Goal: Information Seeking & Learning: Check status

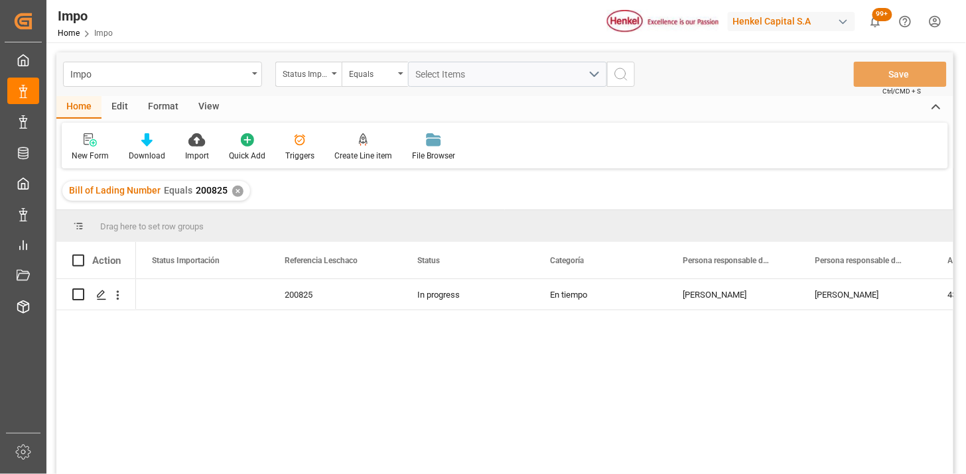
click at [234, 195] on div "✕" at bounding box center [237, 191] width 11 height 11
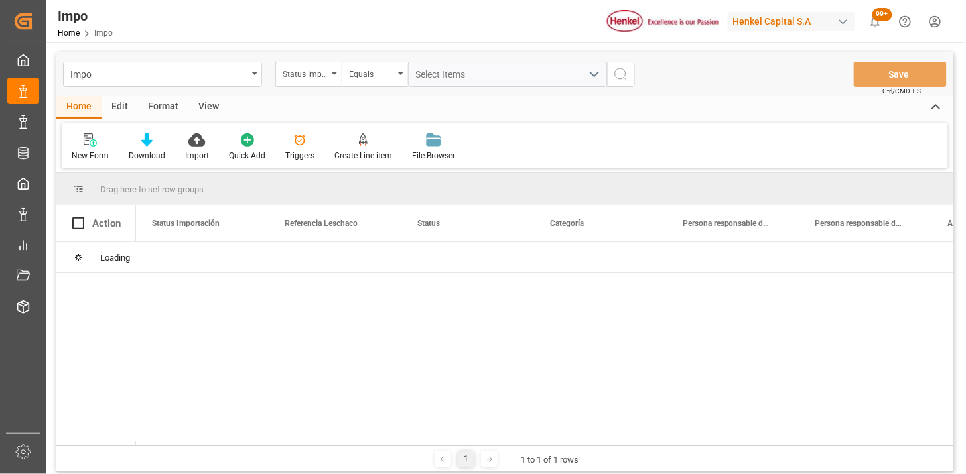
drag, startPoint x: 206, startPoint y: 106, endPoint x: 200, endPoint y: 111, distance: 8.1
click at [207, 106] on div "View" at bounding box center [208, 107] width 40 height 23
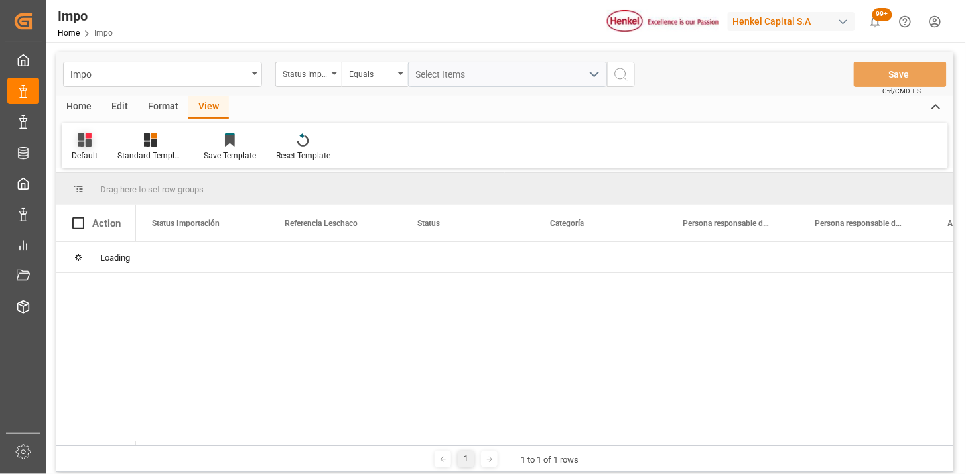
click at [100, 146] on div "Default" at bounding box center [85, 147] width 46 height 29
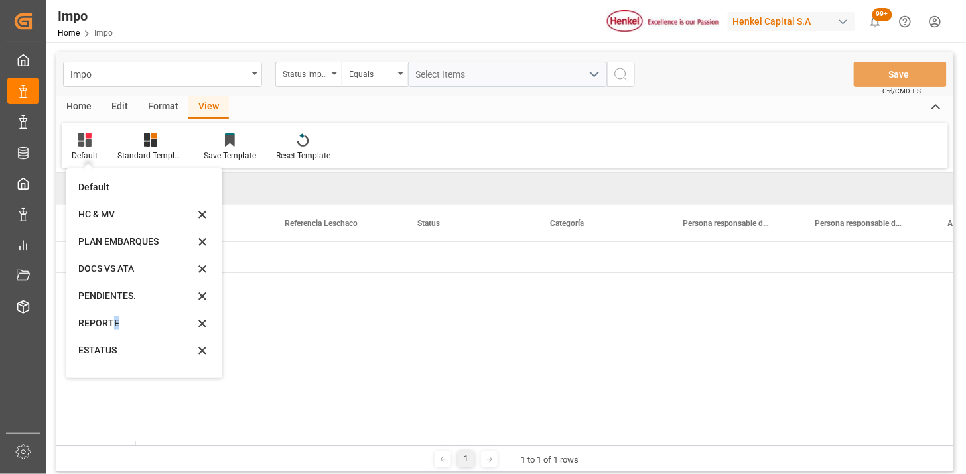
click at [116, 326] on div "REPORTE" at bounding box center [136, 323] width 116 height 14
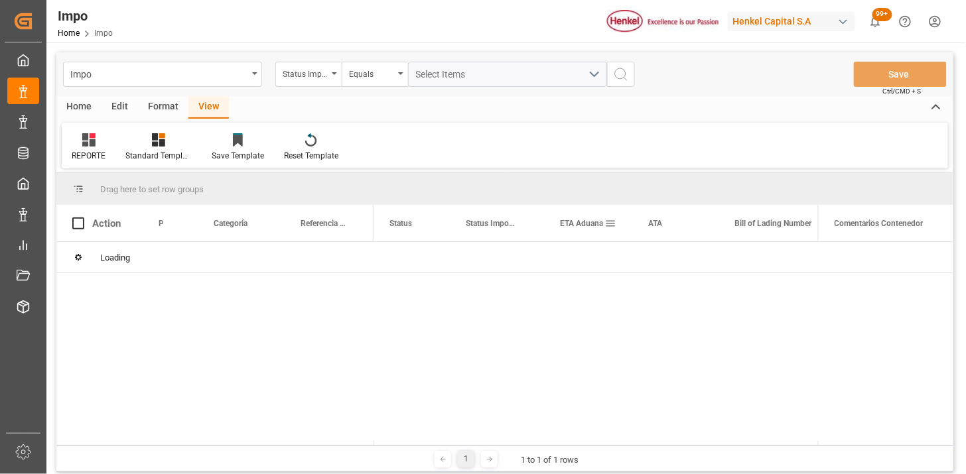
scroll to position [74, 0]
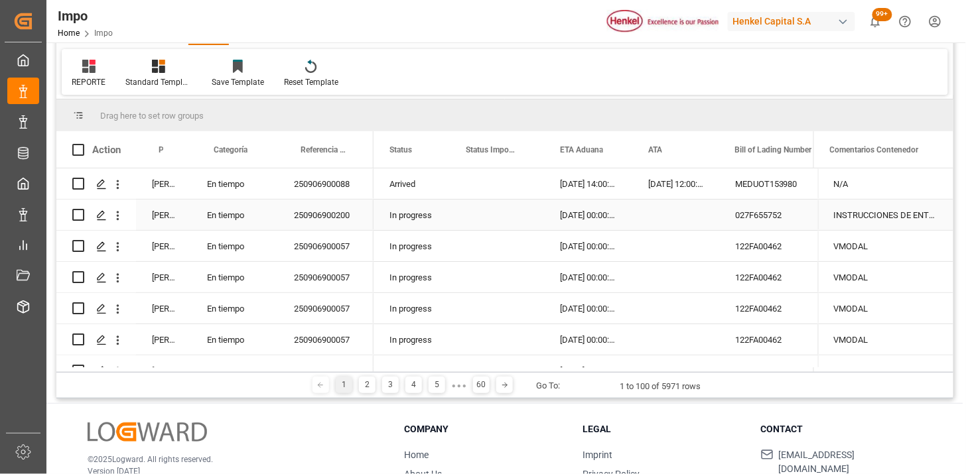
click at [585, 187] on div "17-08-2025 14:00:00" at bounding box center [588, 184] width 88 height 31
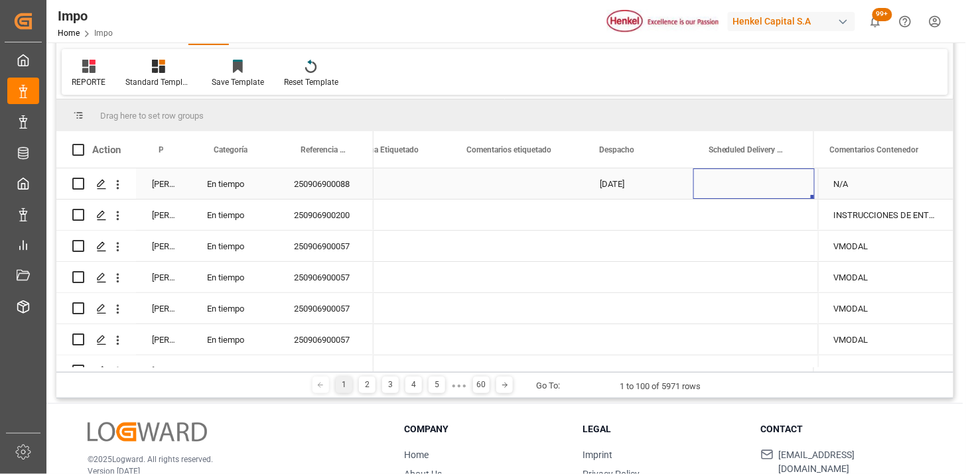
scroll to position [0, 0]
click at [669, 149] on span at bounding box center [671, 150] width 12 height 12
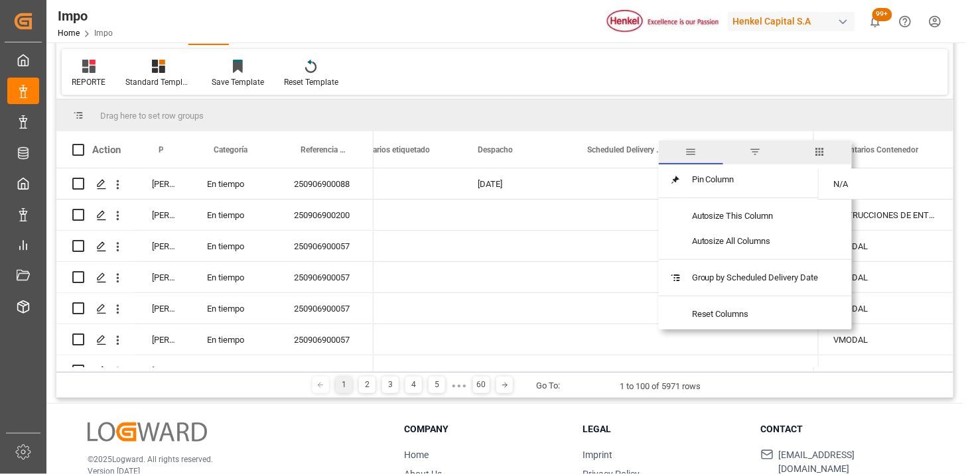
click at [759, 154] on span "filter" at bounding box center [755, 152] width 12 height 12
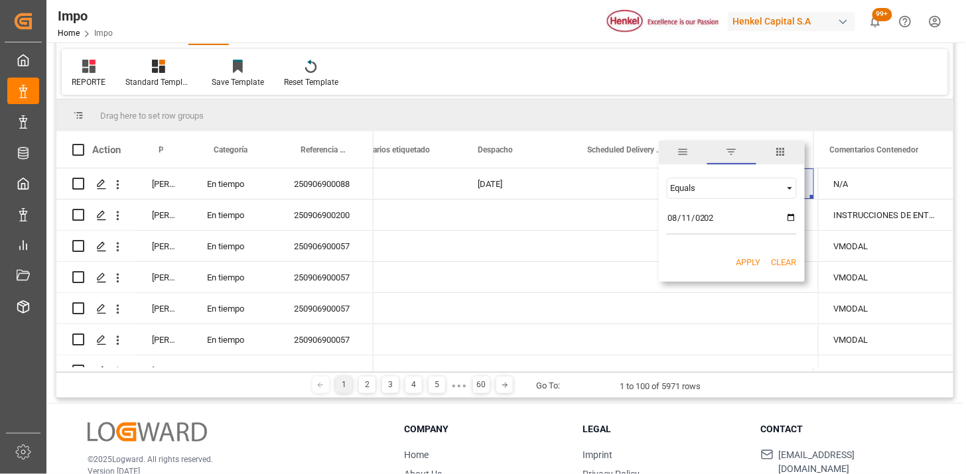
type input "2025-08-11"
type input "2025-08-22"
click at [752, 259] on button "Apply" at bounding box center [748, 262] width 25 height 13
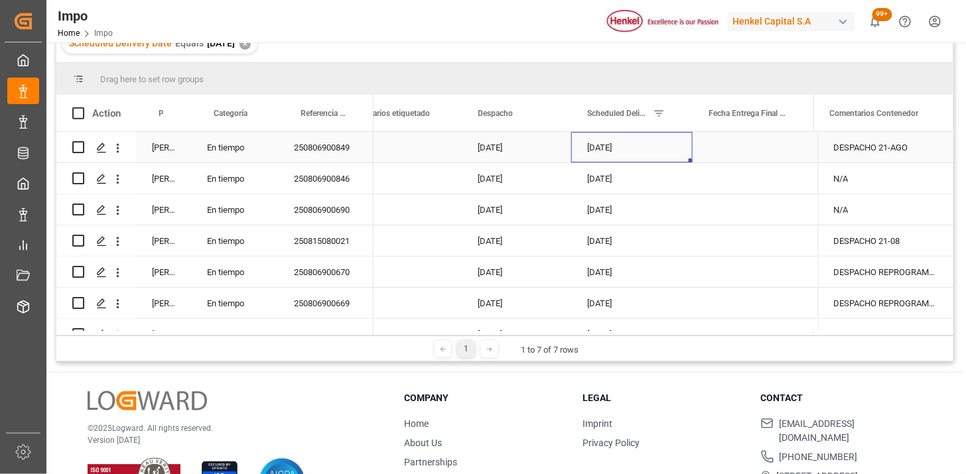
click at [613, 151] on div "22-08-2025" at bounding box center [631, 147] width 121 height 31
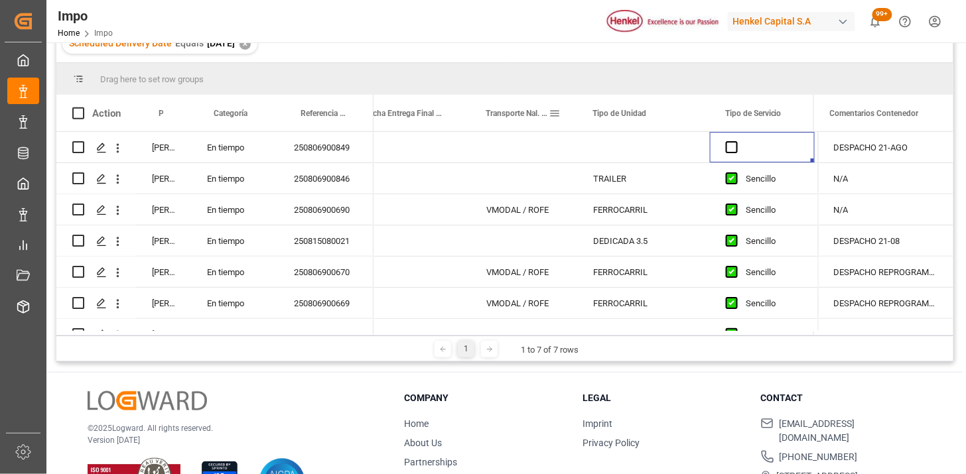
click at [552, 115] on span at bounding box center [555, 113] width 12 height 12
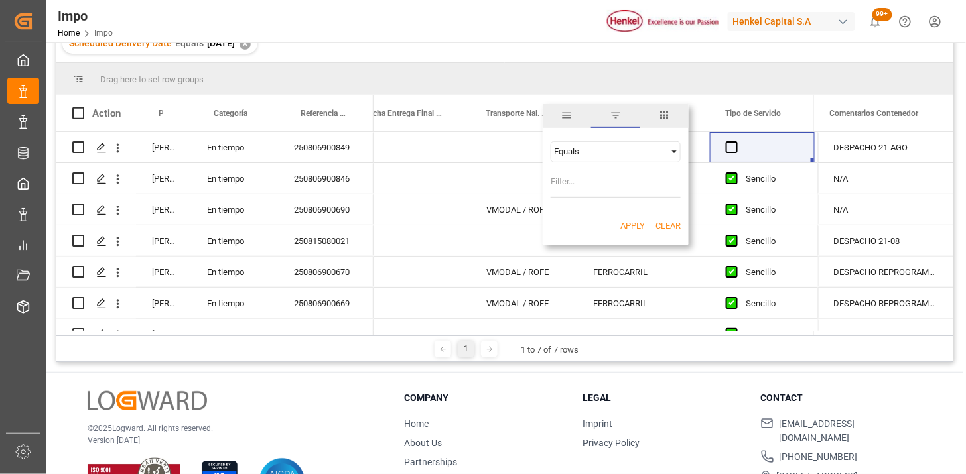
click at [598, 157] on div "Equals" at bounding box center [616, 151] width 130 height 21
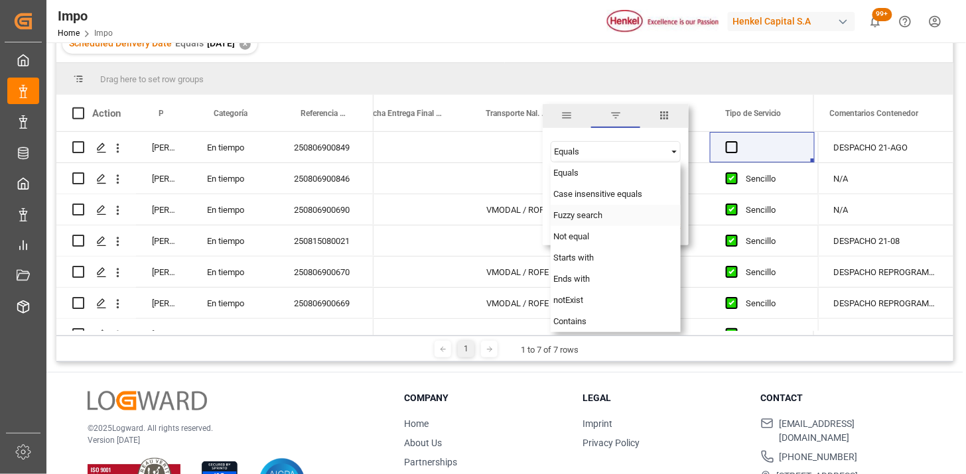
click at [587, 216] on span "Fuzzy search" at bounding box center [577, 215] width 49 height 10
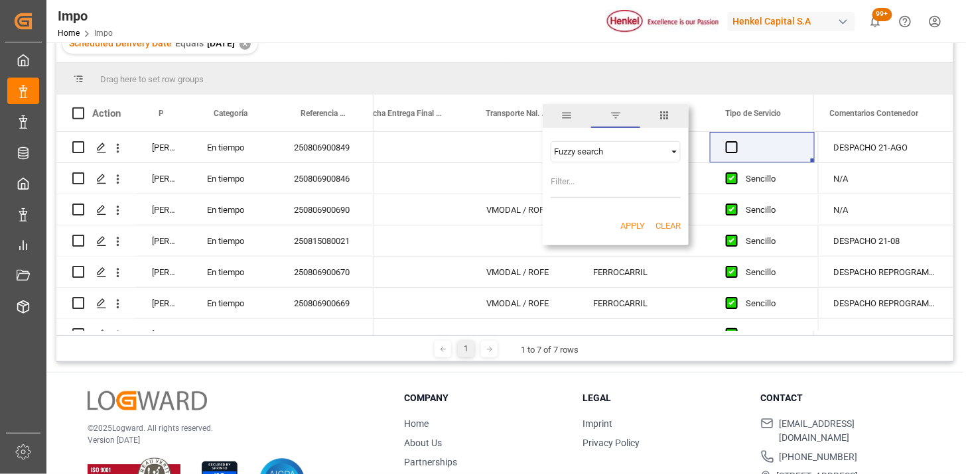
click at [587, 180] on input "Filter Value" at bounding box center [616, 185] width 130 height 27
type input "VMODAL"
click at [627, 224] on button "Apply" at bounding box center [632, 226] width 25 height 13
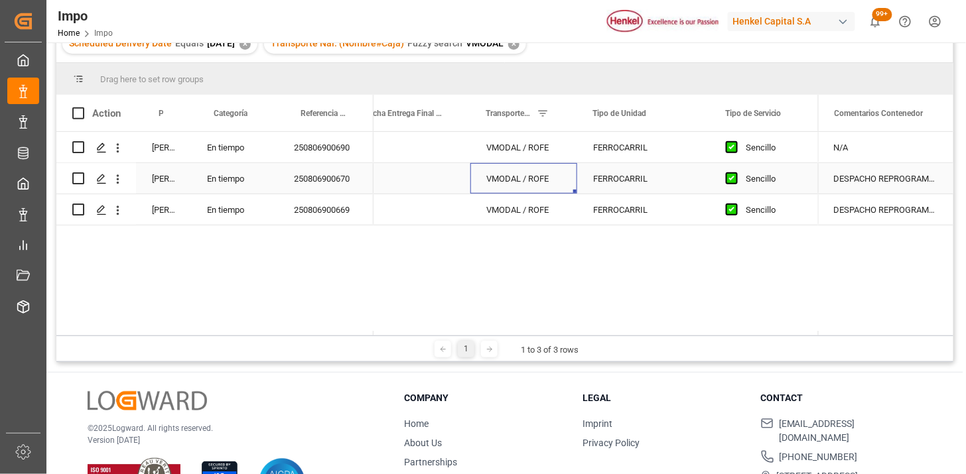
click at [557, 167] on div "VMODAL / ROFE" at bounding box center [523, 178] width 107 height 31
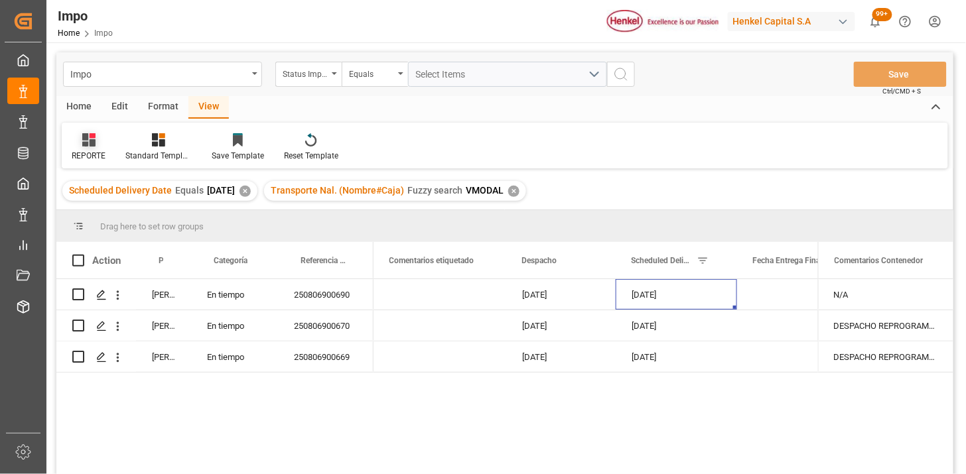
click at [91, 138] on icon at bounding box center [88, 139] width 13 height 13
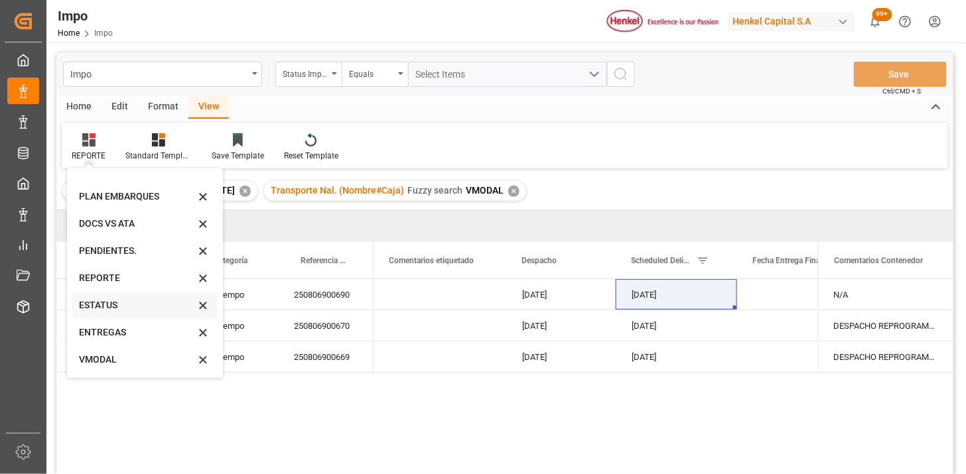
click at [131, 313] on div "ESTATUS" at bounding box center [144, 305] width 145 height 27
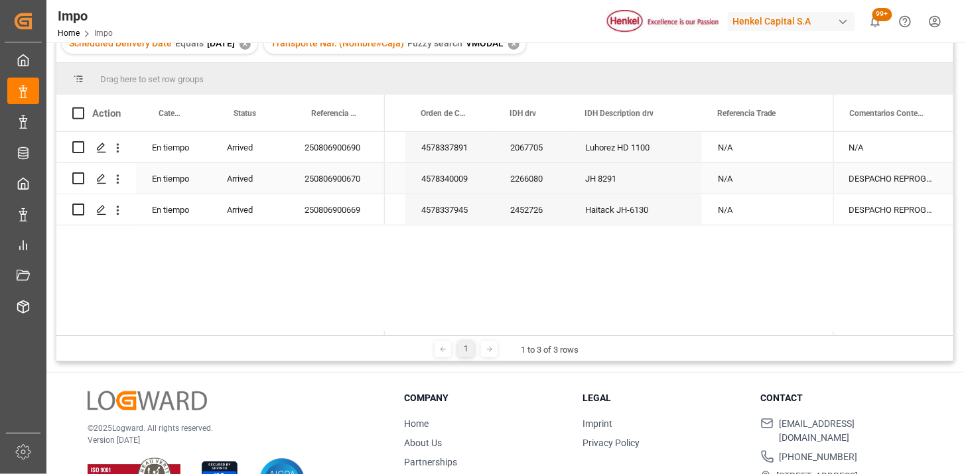
click at [606, 169] on div "JH 8291" at bounding box center [635, 178] width 133 height 31
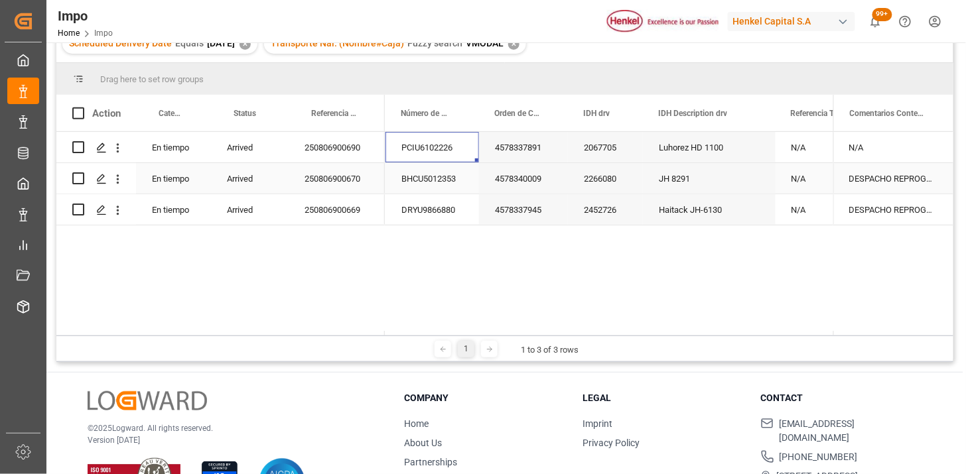
scroll to position [0, 496]
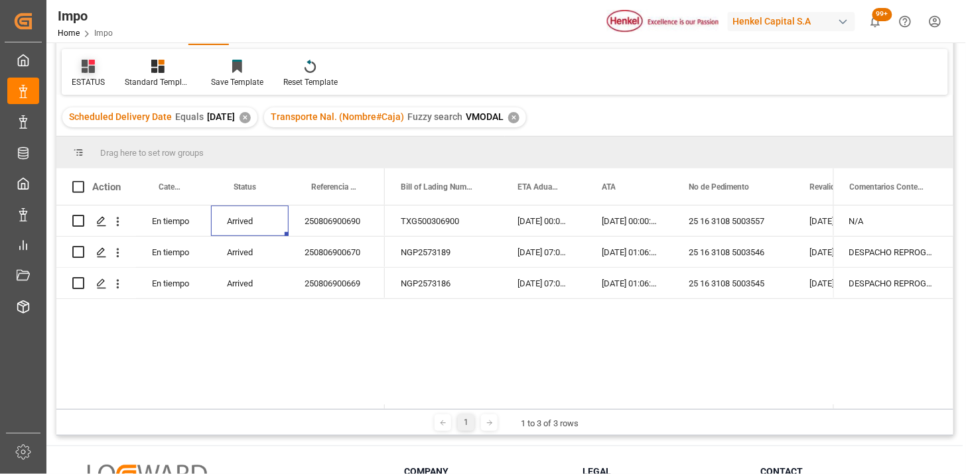
click at [83, 76] on div "ESTATUS" at bounding box center [88, 82] width 33 height 12
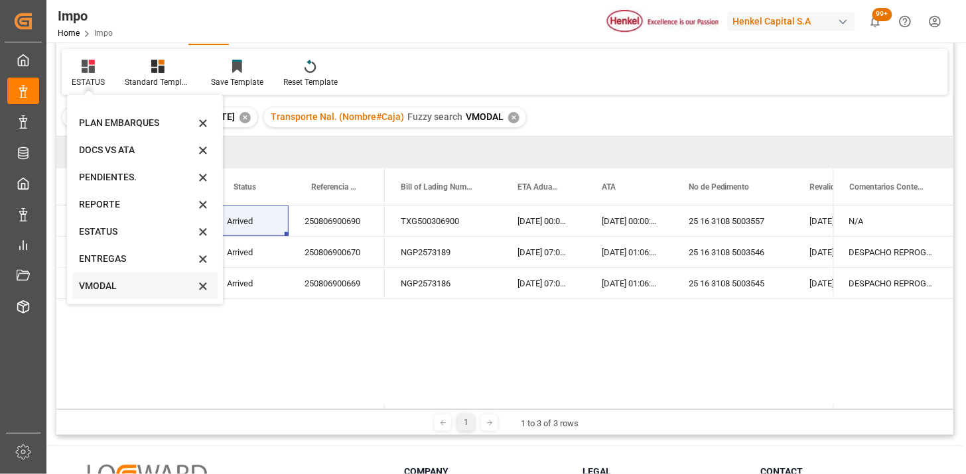
click at [117, 286] on div "VMODAL" at bounding box center [137, 286] width 116 height 14
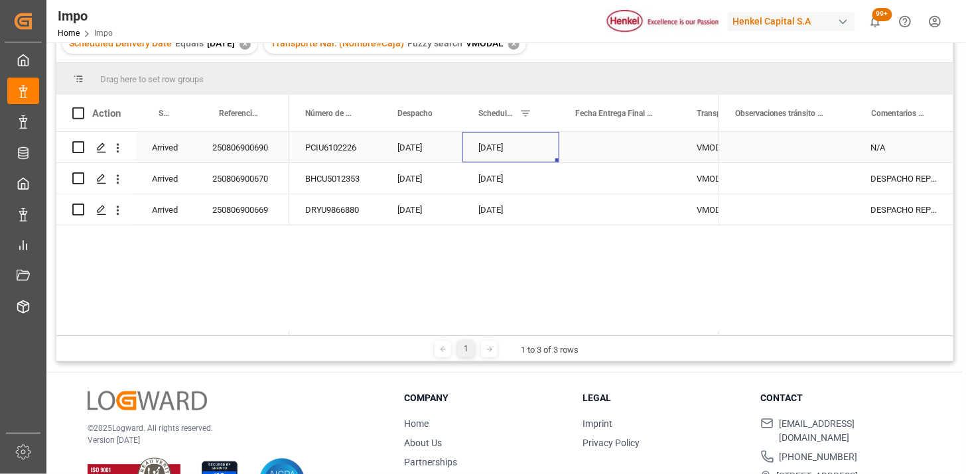
click at [507, 147] on div "22-08-2025" at bounding box center [510, 147] width 97 height 31
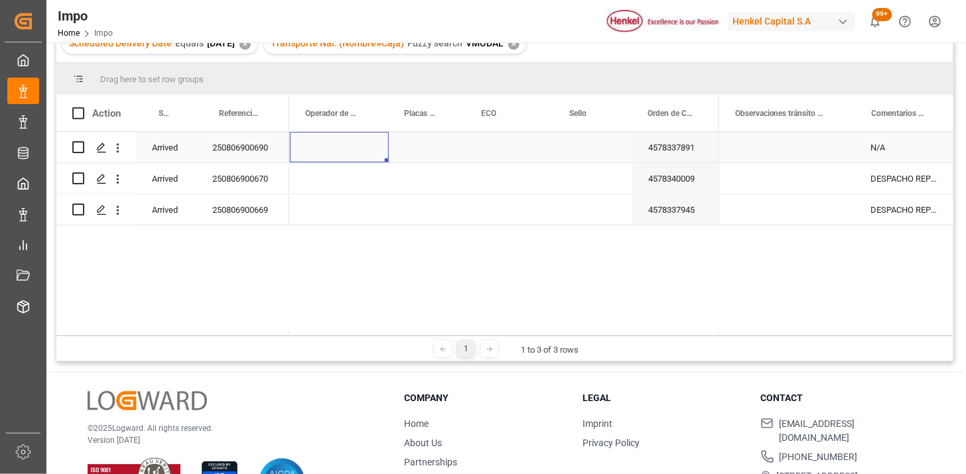
click at [324, 147] on div "Press SPACE to select this row." at bounding box center [339, 147] width 99 height 31
click at [324, 148] on div "Press SPACE to select this row." at bounding box center [339, 147] width 99 height 31
click at [324, 148] on input "Press SPACE to select this row." at bounding box center [340, 155] width 78 height 25
type input "JOSE OTERO"
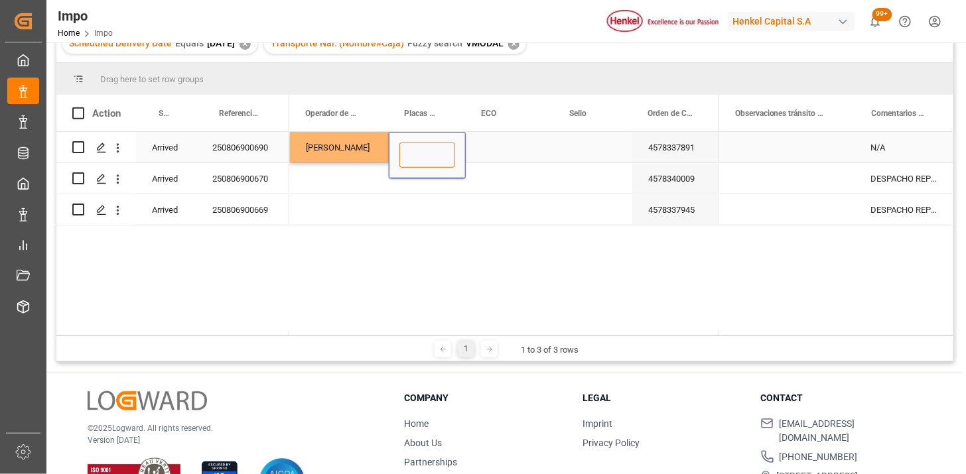
click at [402, 160] on input "Press SPACE to select this row." at bounding box center [427, 155] width 56 height 25
type input "34BH9A"
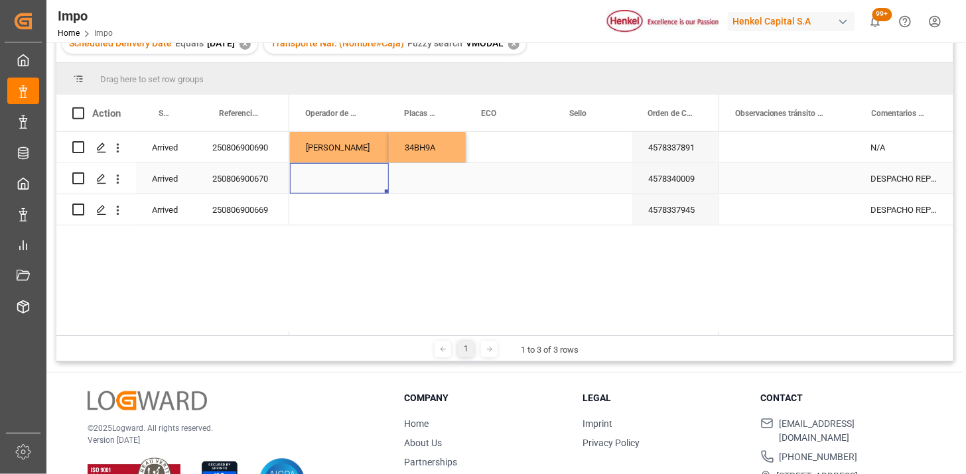
click at [329, 182] on div "Press SPACE to select this row." at bounding box center [339, 178] width 99 height 31
click at [329, 181] on div "Press SPACE to select this row." at bounding box center [339, 178] width 99 height 31
click at [329, 181] on input "Press SPACE to select this row." at bounding box center [340, 186] width 78 height 25
type input "AMINADAB CASTILLO"
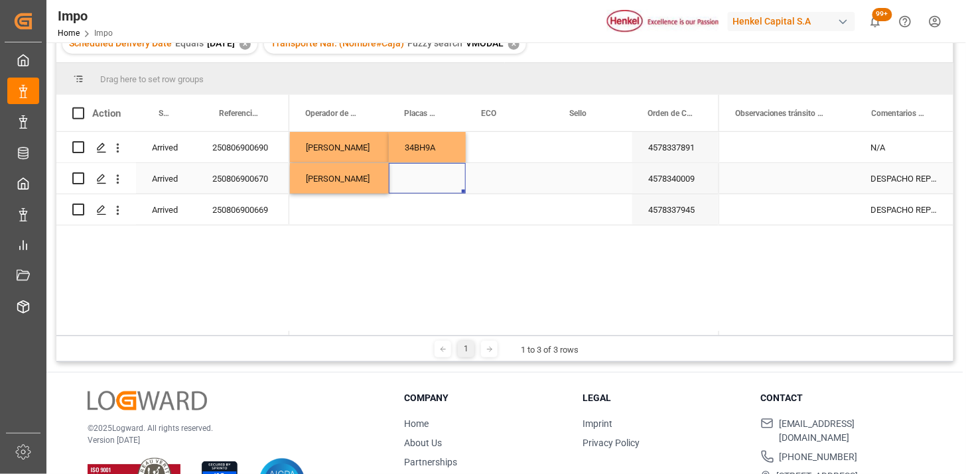
click at [432, 180] on div "Press SPACE to select this row." at bounding box center [427, 178] width 77 height 31
click at [432, 180] on input "Press SPACE to select this row." at bounding box center [427, 186] width 56 height 25
type input "18AV7C"
click at [347, 210] on div "Press SPACE to select this row." at bounding box center [339, 209] width 99 height 31
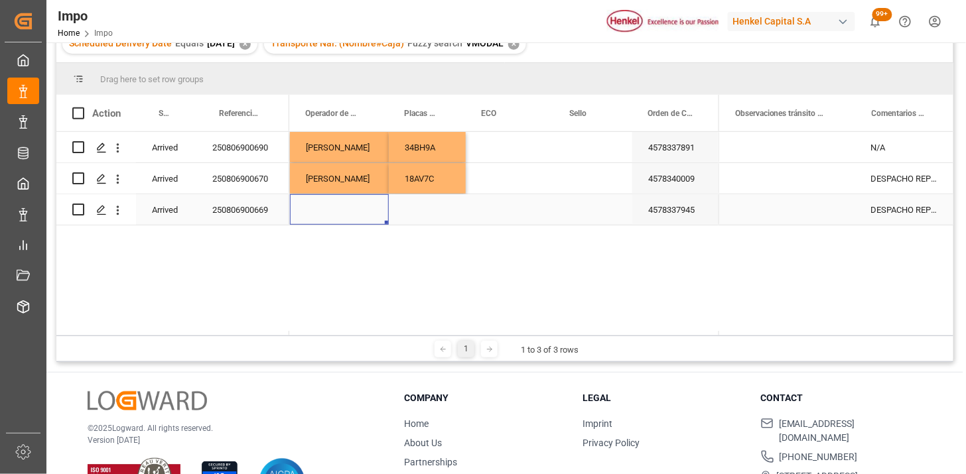
click at [346, 210] on div "Press SPACE to select this row." at bounding box center [339, 209] width 99 height 31
click at [346, 210] on input "Press SPACE to select this row." at bounding box center [340, 201] width 78 height 25
type input "JESUS PAZ"
click at [407, 208] on div "Press SPACE to select this row." at bounding box center [427, 209] width 77 height 31
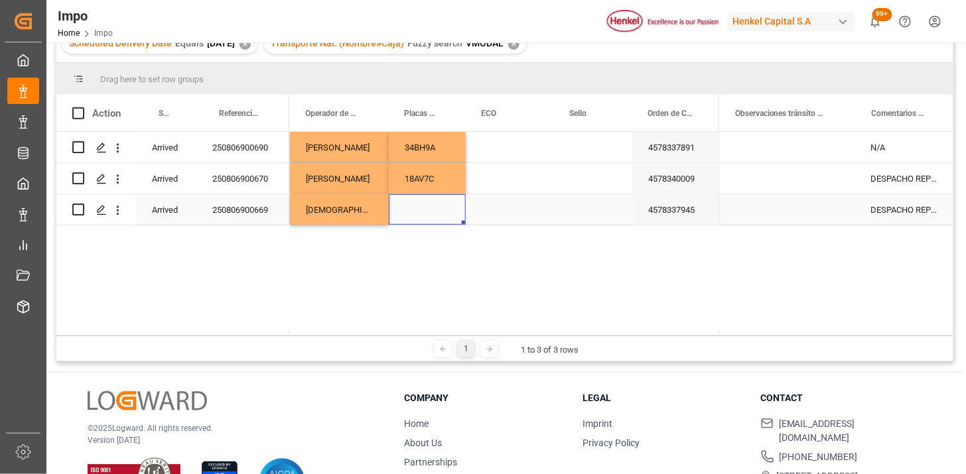
click at [407, 208] on div "Press SPACE to select this row." at bounding box center [427, 209] width 77 height 31
click at [407, 211] on input "Press SPACE to select this row." at bounding box center [427, 201] width 56 height 25
type input "77BK9D"
click at [489, 151] on div "Press SPACE to select this row." at bounding box center [510, 147] width 88 height 31
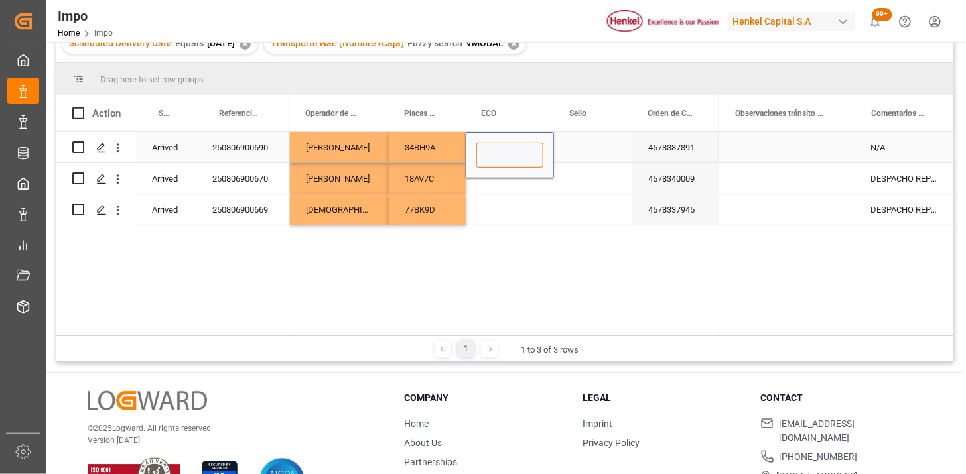
click at [489, 150] on input "Press SPACE to select this row." at bounding box center [509, 155] width 67 height 25
type input "FXEU237452"
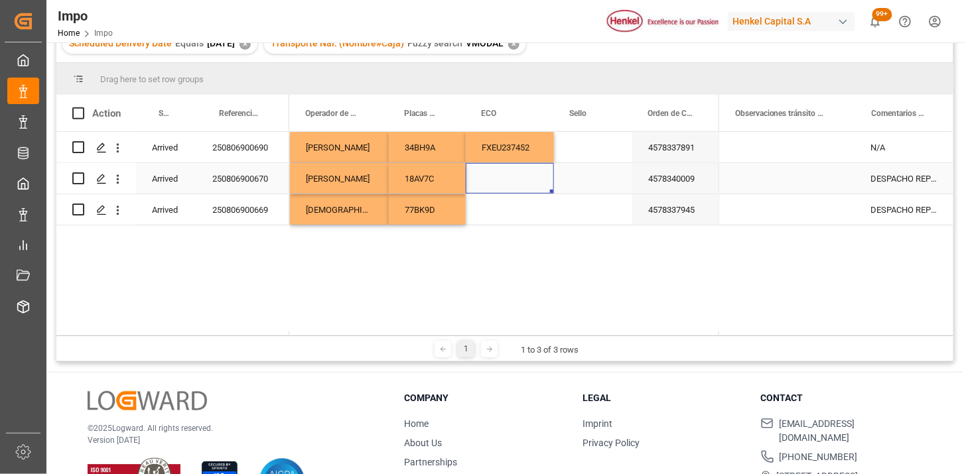
click at [503, 176] on div "Press SPACE to select this row." at bounding box center [510, 178] width 88 height 31
click at [502, 174] on input "Press SPACE to select this row." at bounding box center [509, 186] width 67 height 25
type input "FXEU235253"
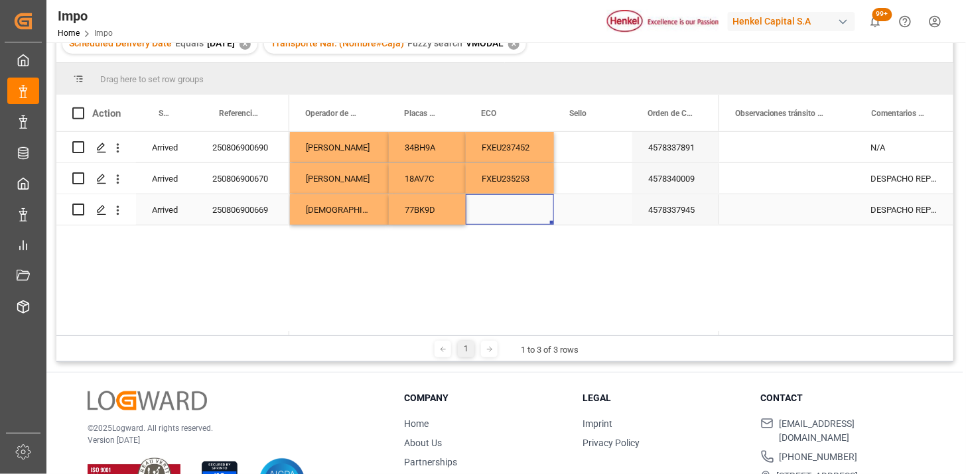
click at [509, 214] on div "Press SPACE to select this row." at bounding box center [510, 209] width 88 height 31
click at [509, 214] on div "Press SPACE to select this row." at bounding box center [510, 201] width 88 height 46
click at [500, 200] on input "Press SPACE to select this row." at bounding box center [509, 201] width 67 height 25
type input "XFEU669981"
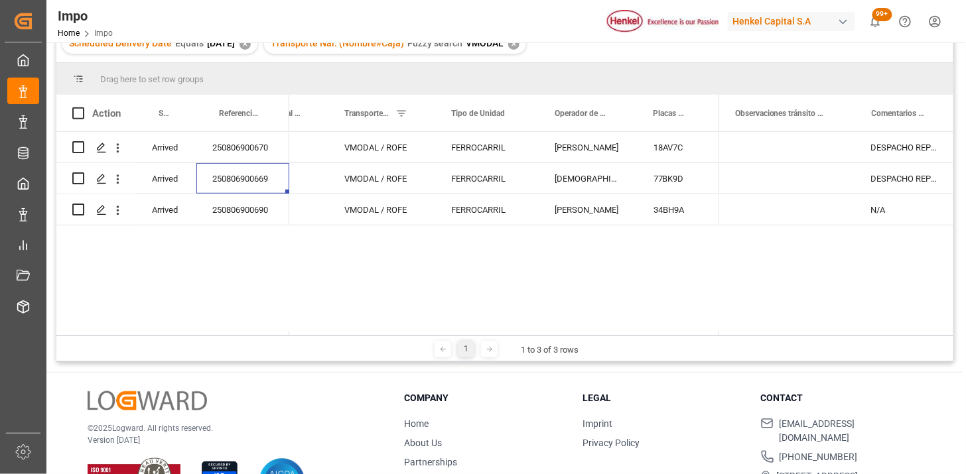
scroll to position [0, 0]
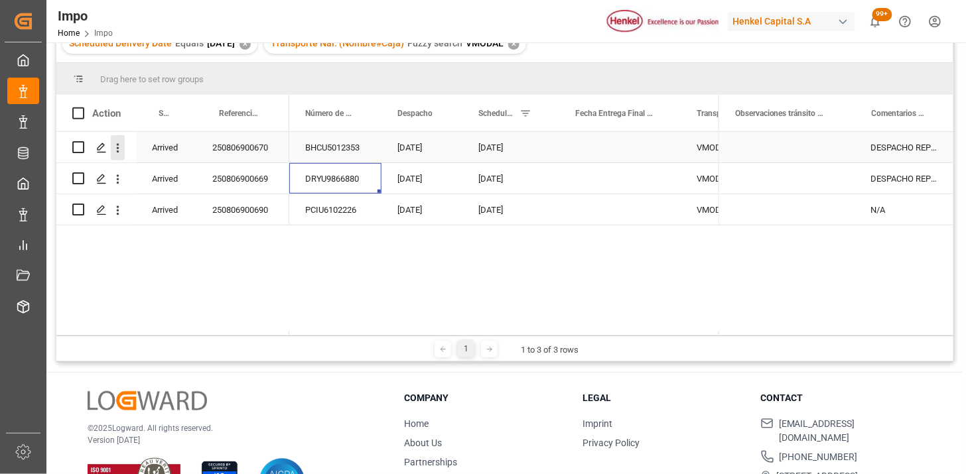
click at [121, 149] on icon "open menu" at bounding box center [118, 148] width 14 height 14
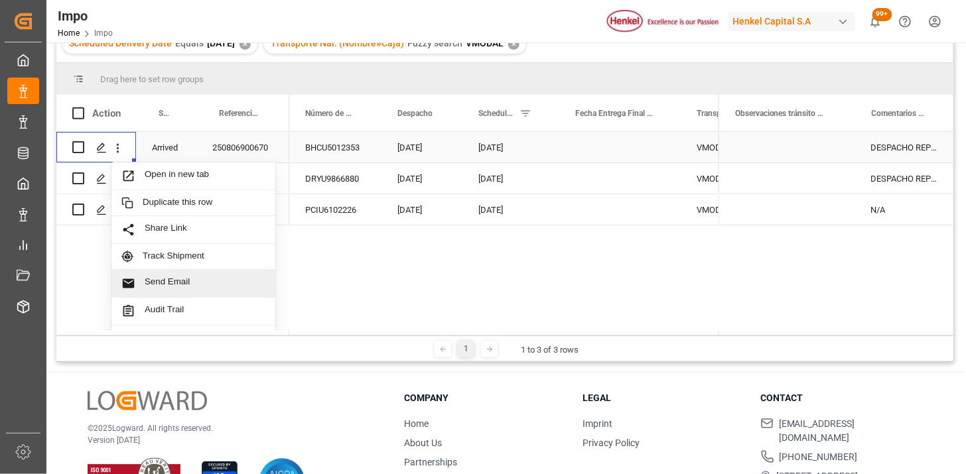
click at [174, 277] on span "Send Email" at bounding box center [205, 284] width 121 height 14
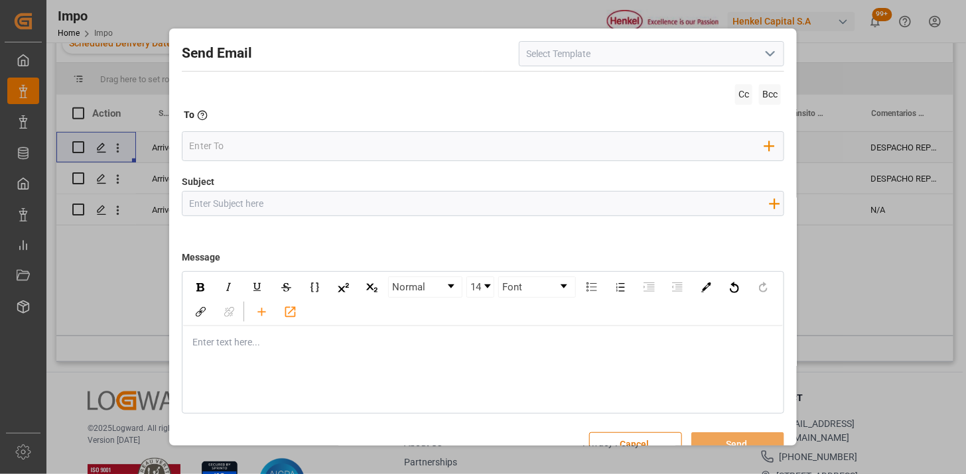
drag, startPoint x: 761, startPoint y: 56, endPoint x: 758, endPoint y: 62, distance: 6.8
click at [762, 62] on icon "open menu" at bounding box center [770, 54] width 16 height 16
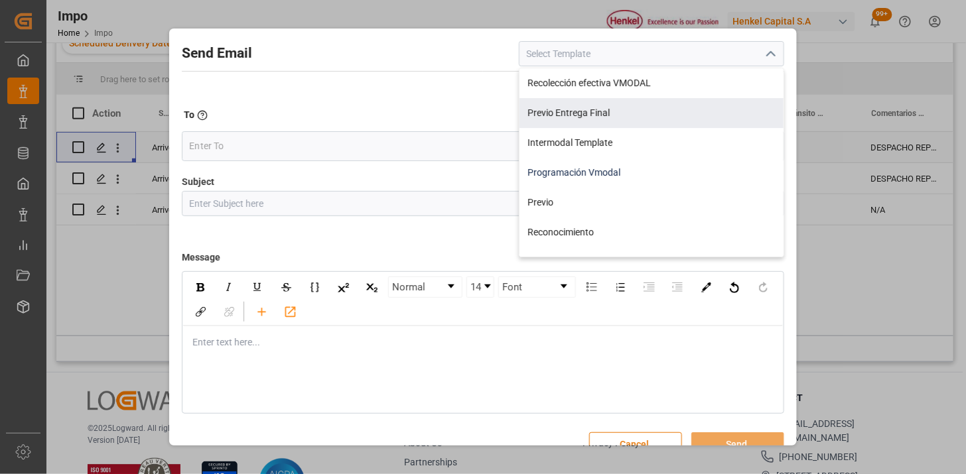
scroll to position [74, 0]
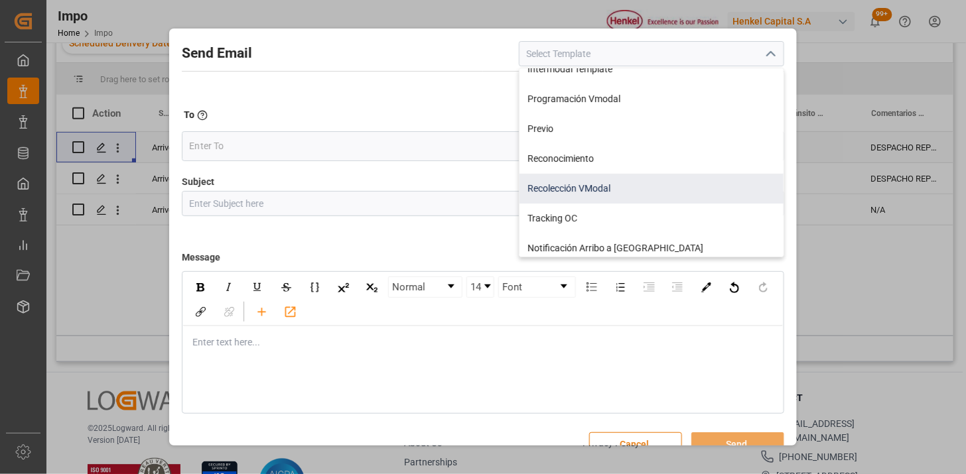
click at [633, 186] on div "Recolección VModal" at bounding box center [651, 189] width 264 height 30
type input "Recolección VModal"
type input "RECOLECCIÓN {{scheduledDeliveryDate}} || OC {{customerpoDerived}} || {{freightF…"
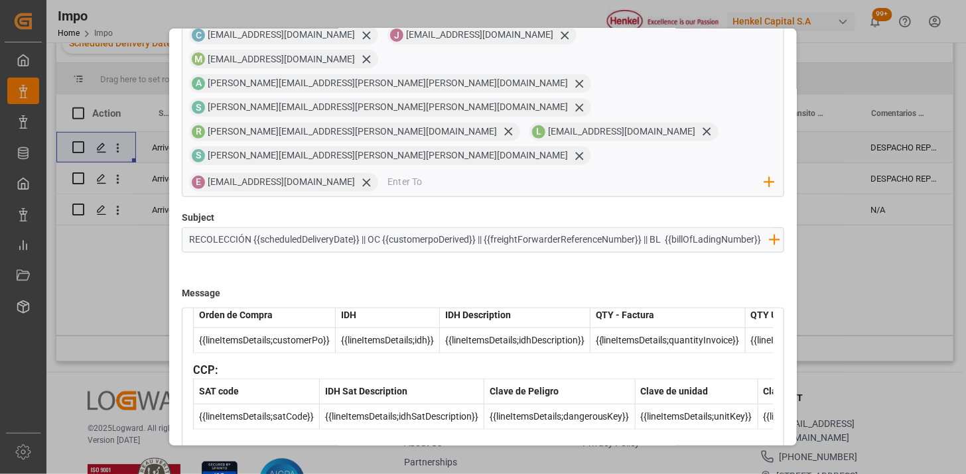
scroll to position [126, 0]
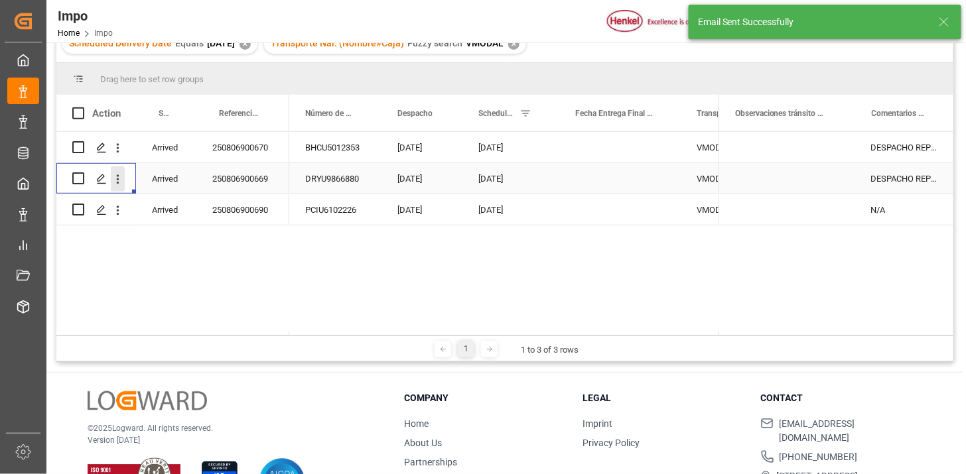
click at [115, 174] on icon "open menu" at bounding box center [118, 180] width 14 height 14
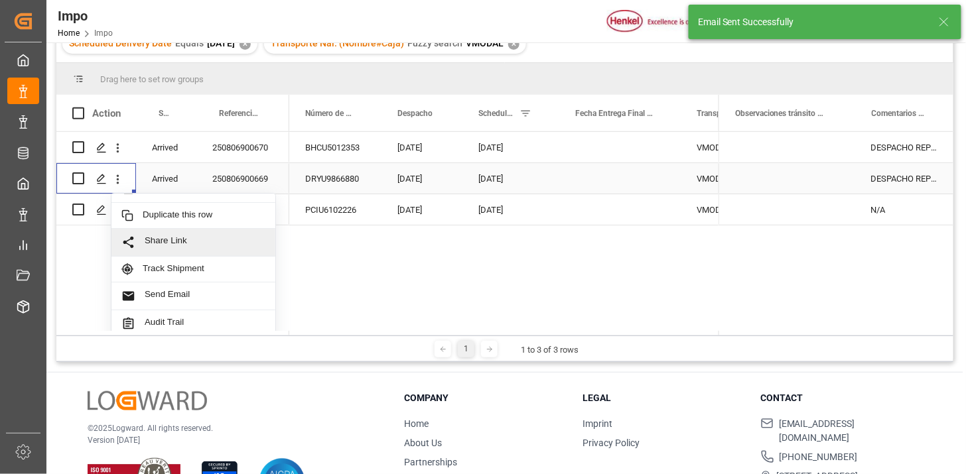
scroll to position [29, 0]
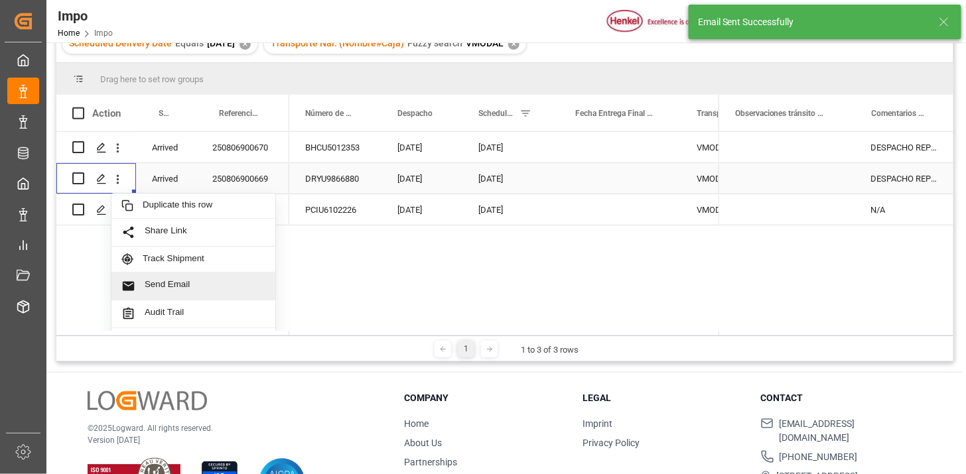
click at [173, 283] on span "Send Email" at bounding box center [205, 286] width 121 height 14
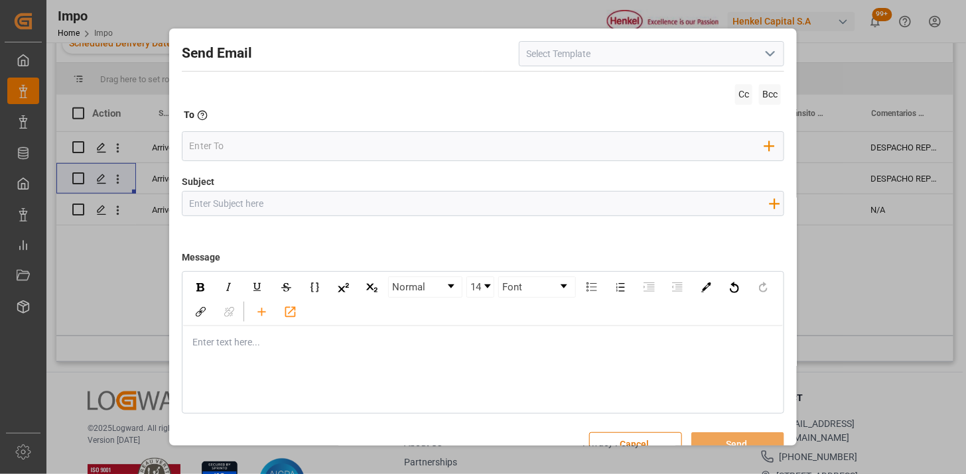
click at [768, 62] on icon "open menu" at bounding box center [770, 54] width 16 height 16
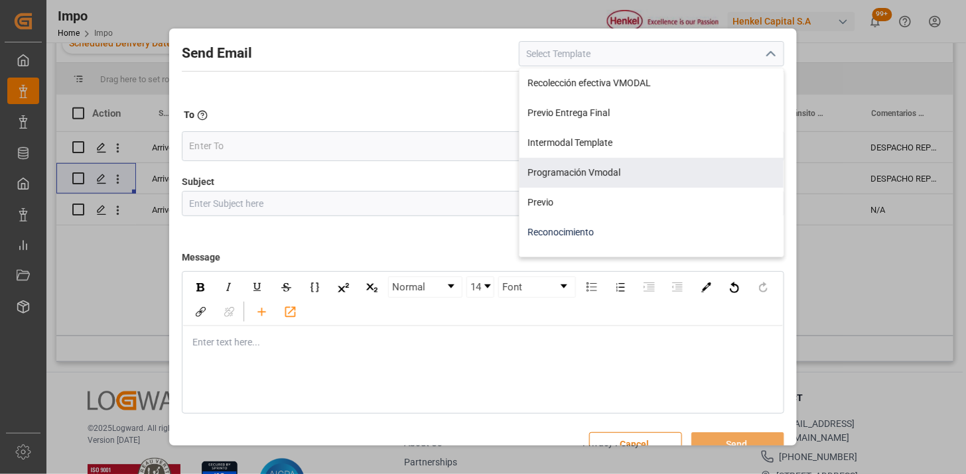
scroll to position [74, 0]
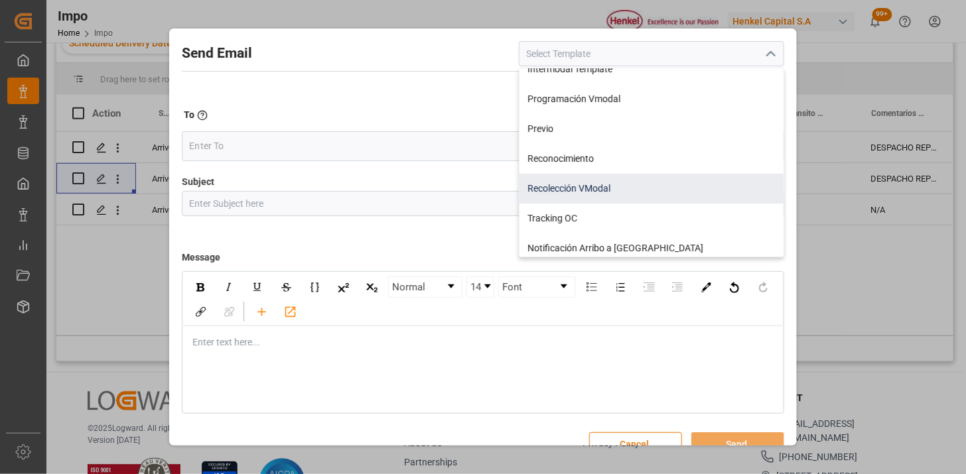
click at [654, 191] on div "Recolección VModal" at bounding box center [651, 189] width 264 height 30
type input "Recolección VModal"
type input "RECOLECCIÓN {{scheduledDeliveryDate}} || OC {{customerpoDerived}} || {{freightF…"
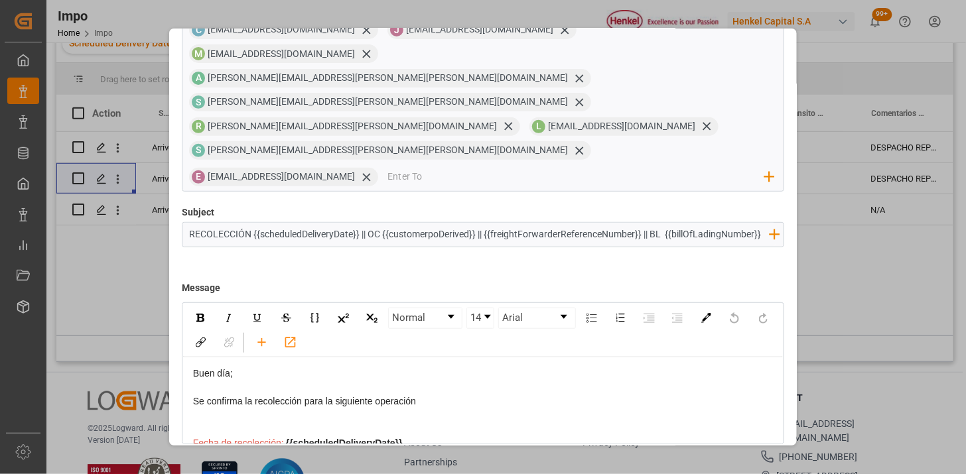
scroll to position [126, 0]
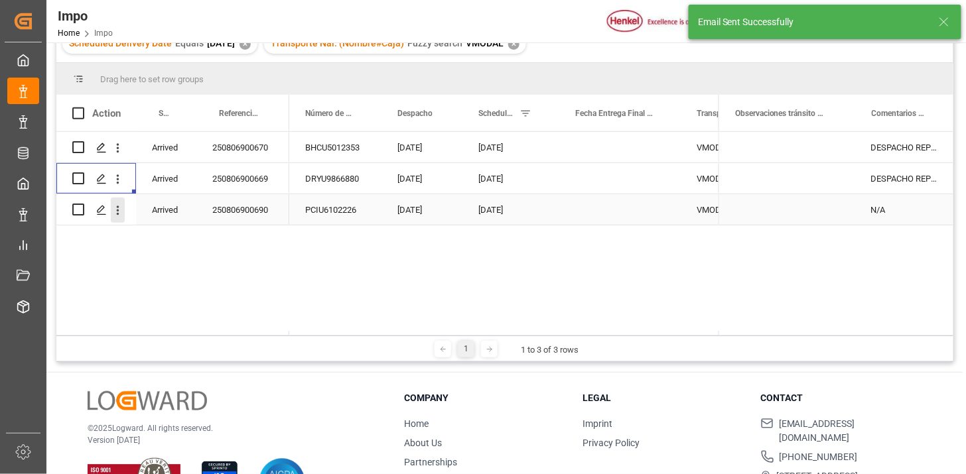
click at [117, 218] on button "open menu" at bounding box center [118, 210] width 14 height 25
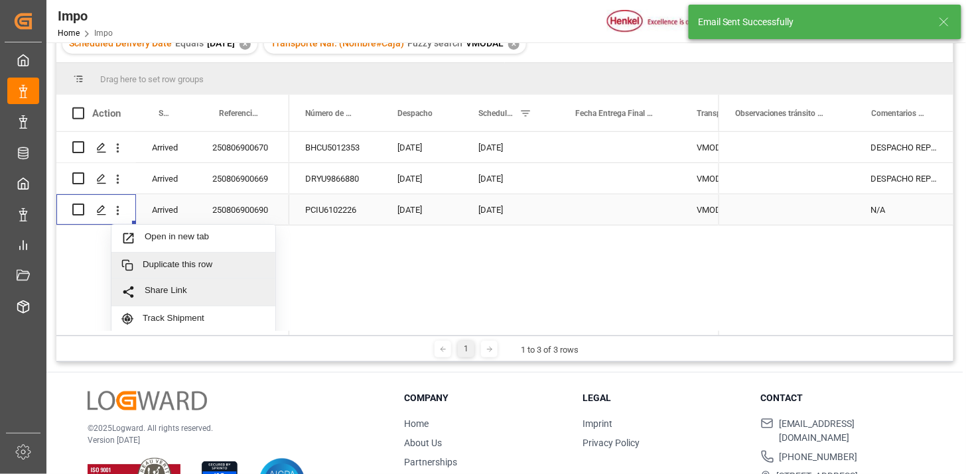
scroll to position [29, 0]
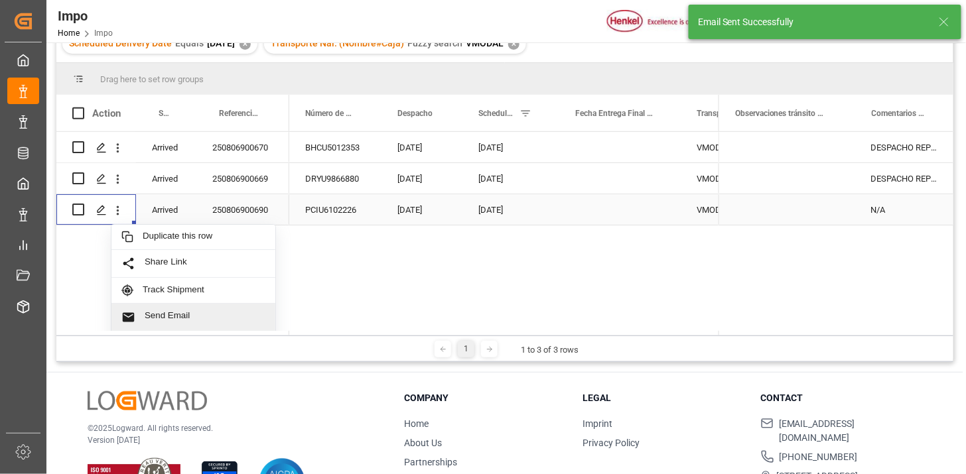
click at [194, 322] on span "Send Email" at bounding box center [205, 318] width 121 height 14
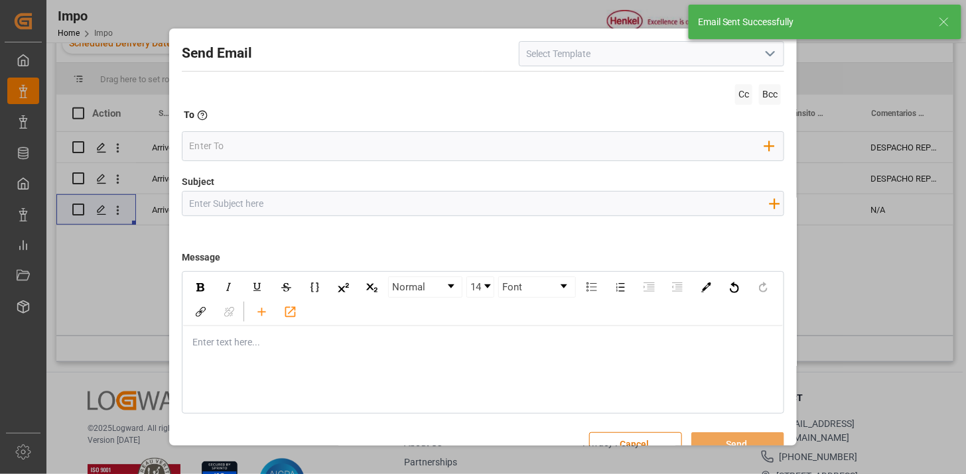
click at [771, 54] on icon "open menu" at bounding box center [770, 54] width 16 height 16
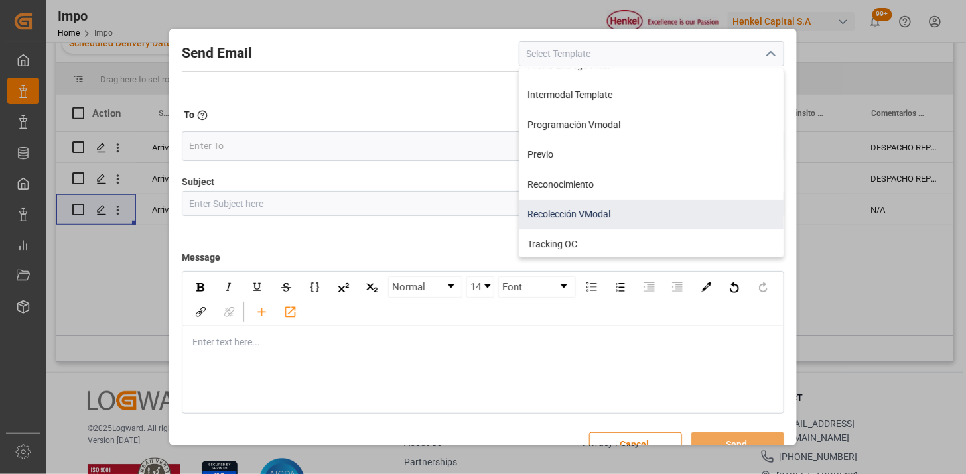
scroll to position [74, 0]
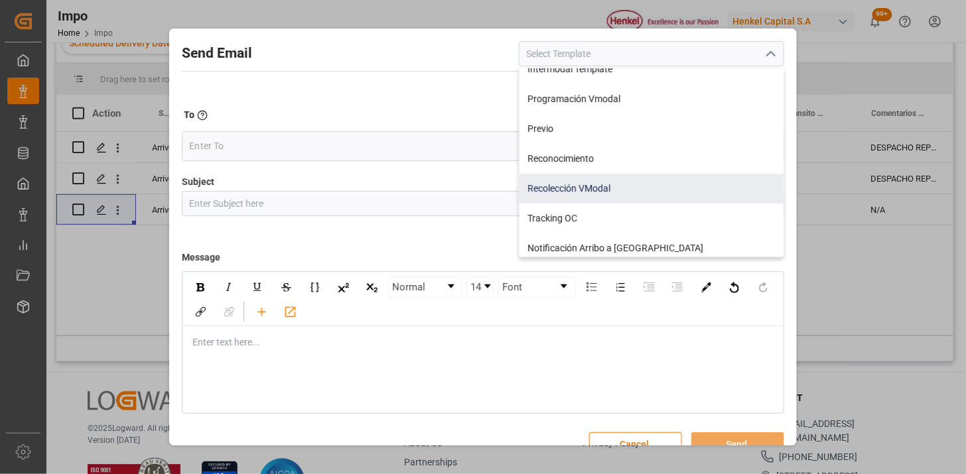
click at [633, 196] on div "Recolección VModal" at bounding box center [651, 189] width 264 height 30
type input "Recolección VModal"
type input "RECOLECCIÓN {{scheduledDeliveryDate}} || OC {{customerpoDerived}} || {{freightF…"
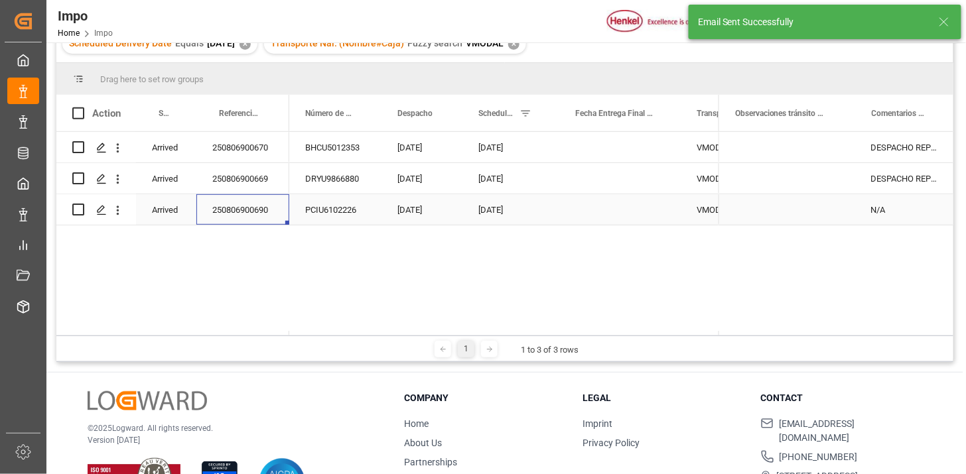
click at [276, 214] on div "250806900690" at bounding box center [242, 209] width 93 height 31
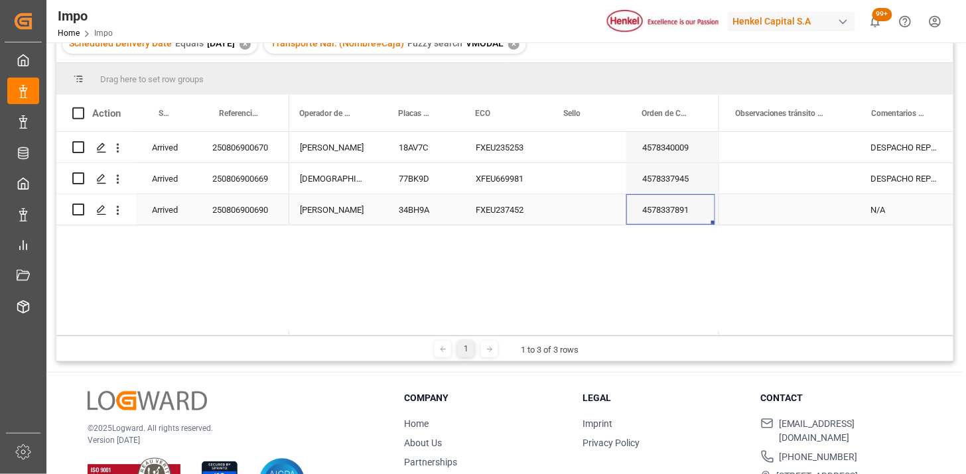
scroll to position [0, 679]
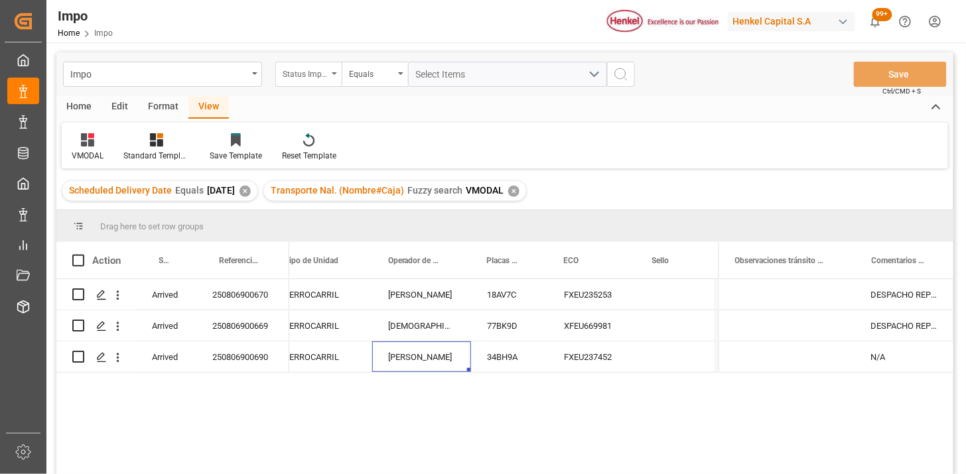
click at [287, 75] on div "Status Importación" at bounding box center [305, 72] width 45 height 15
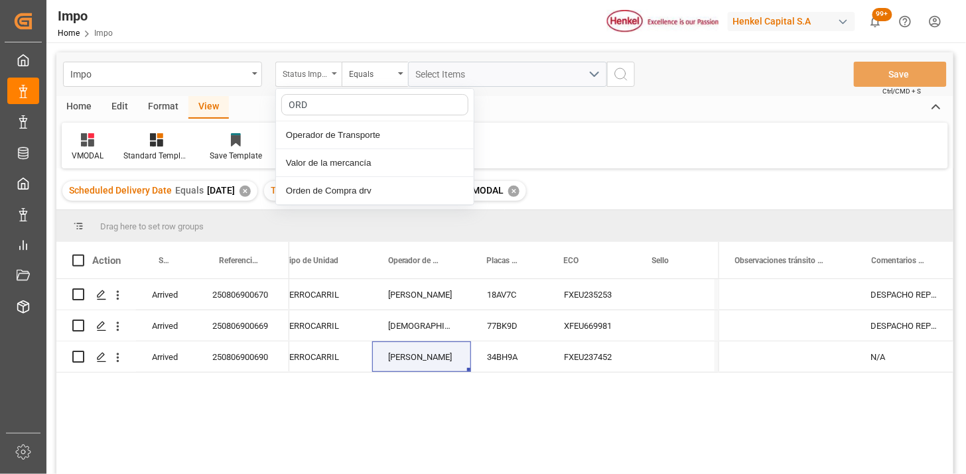
type input "ORDE"
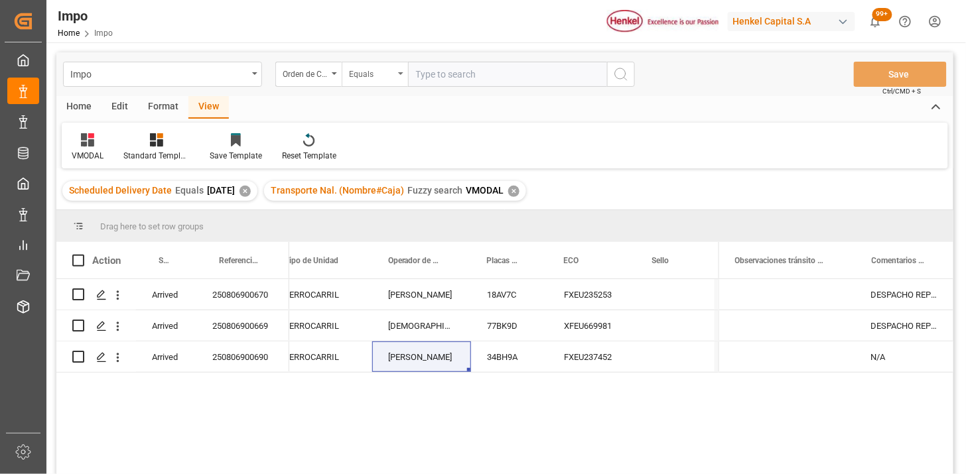
click at [368, 74] on div "Equals" at bounding box center [371, 72] width 45 height 15
paste input "4578261432"
type input "4578261432"
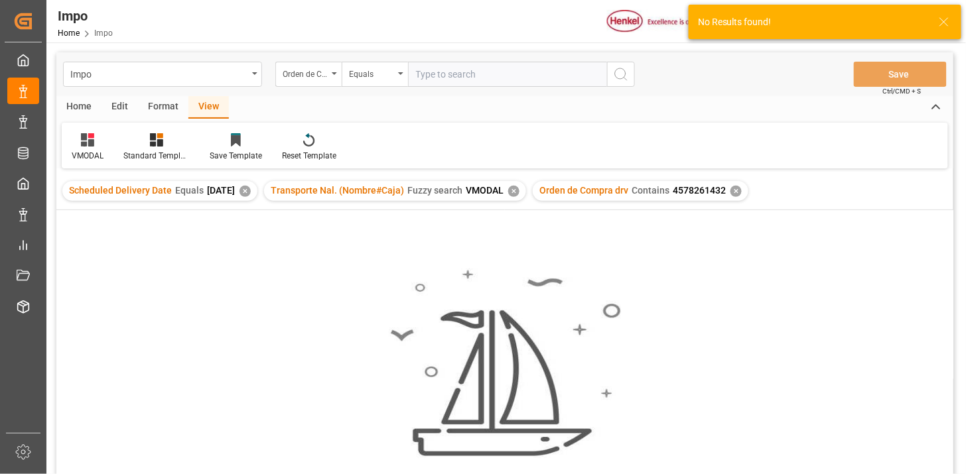
click at [519, 192] on div "✕" at bounding box center [513, 191] width 11 height 11
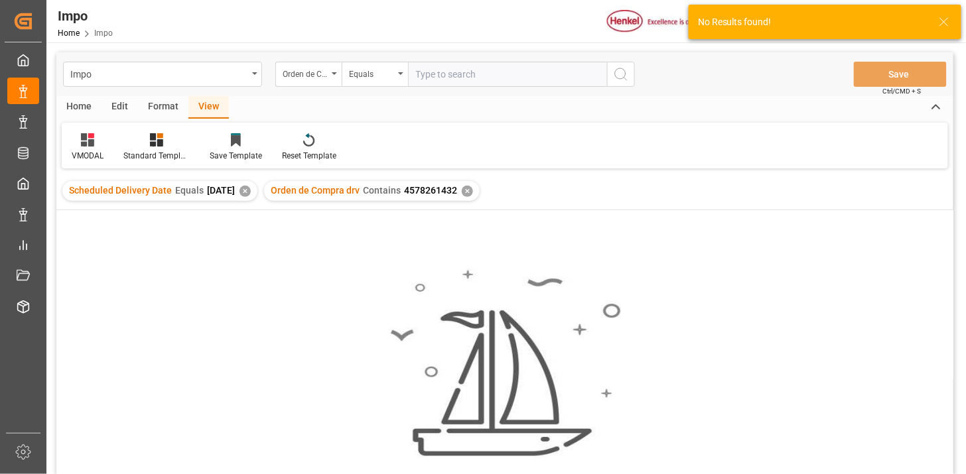
click at [251, 193] on div "✕" at bounding box center [245, 191] width 11 height 11
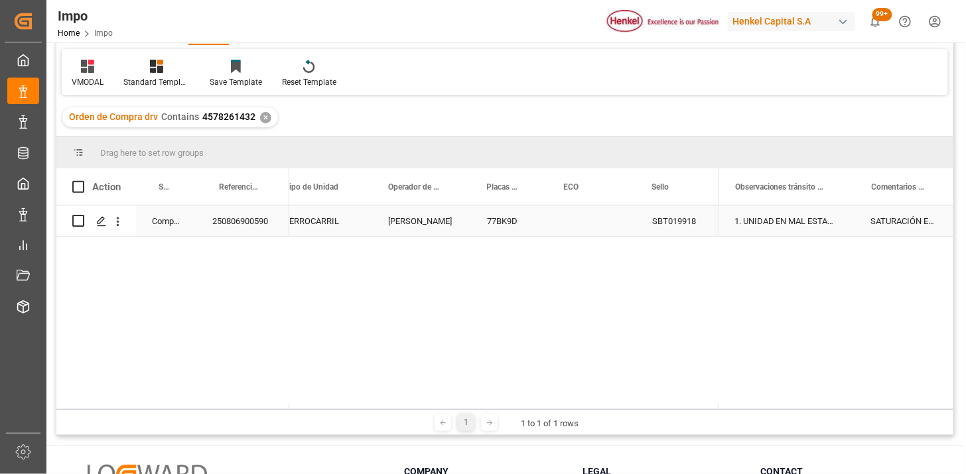
drag, startPoint x: 606, startPoint y: 230, endPoint x: 600, endPoint y: 226, distance: 7.4
click at [604, 228] on div "Press SPACE to select this row." at bounding box center [592, 221] width 88 height 31
click at [586, 223] on div "Press SPACE to select this row." at bounding box center [592, 221] width 88 height 31
click at [585, 223] on input "Press SPACE to select this row." at bounding box center [592, 228] width 67 height 25
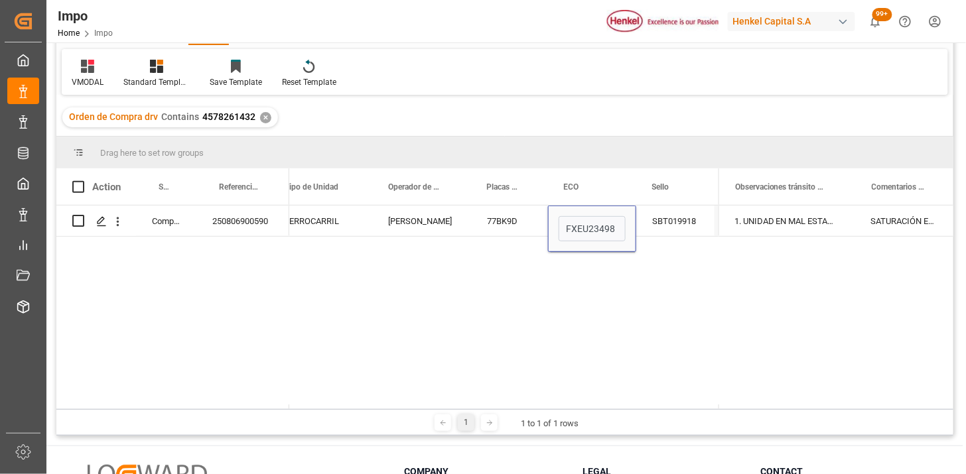
type input "FXEU234981"
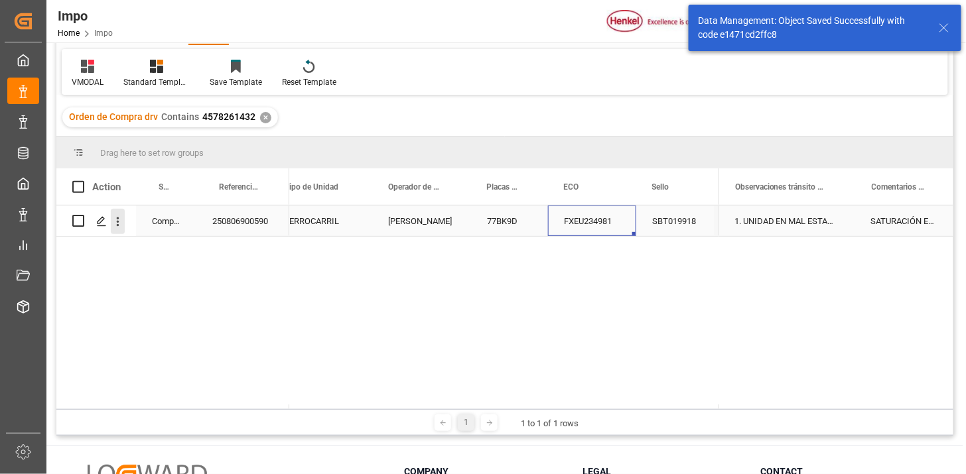
click at [116, 224] on icon "open menu" at bounding box center [118, 222] width 14 height 14
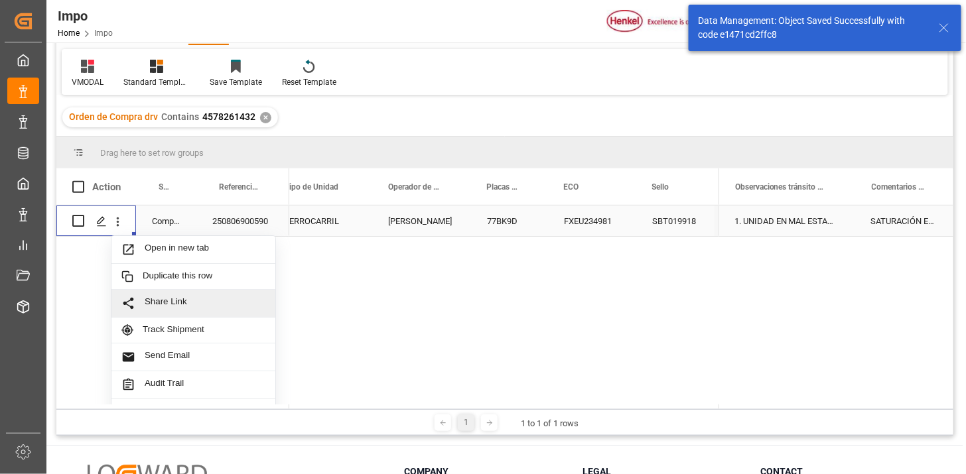
scroll to position [29, 0]
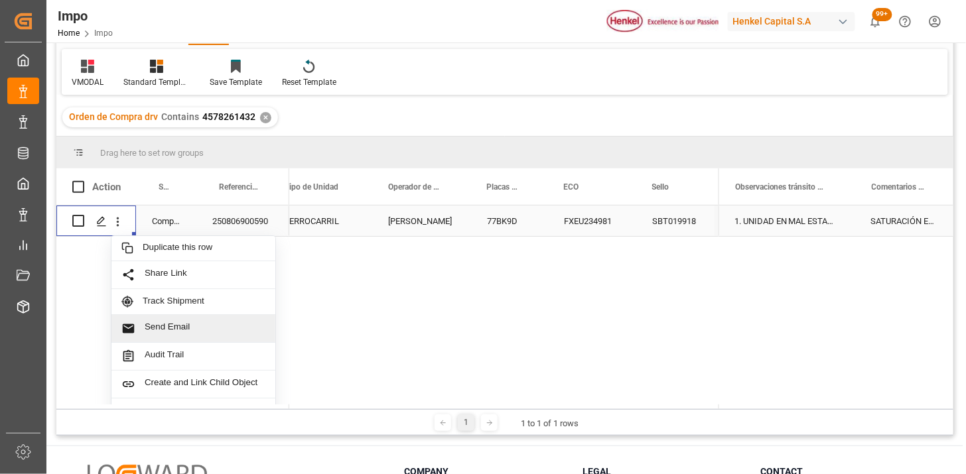
click at [190, 330] on span "Send Email" at bounding box center [205, 329] width 121 height 14
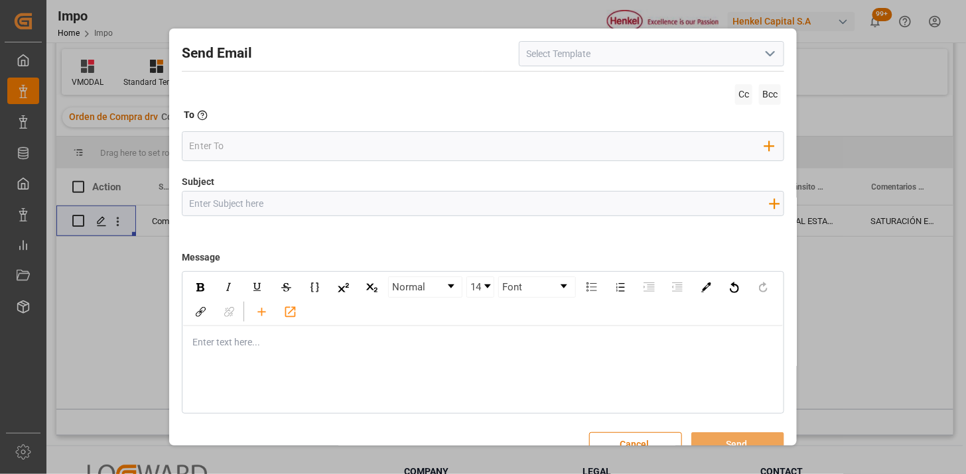
click at [762, 55] on icon "open menu" at bounding box center [770, 54] width 16 height 16
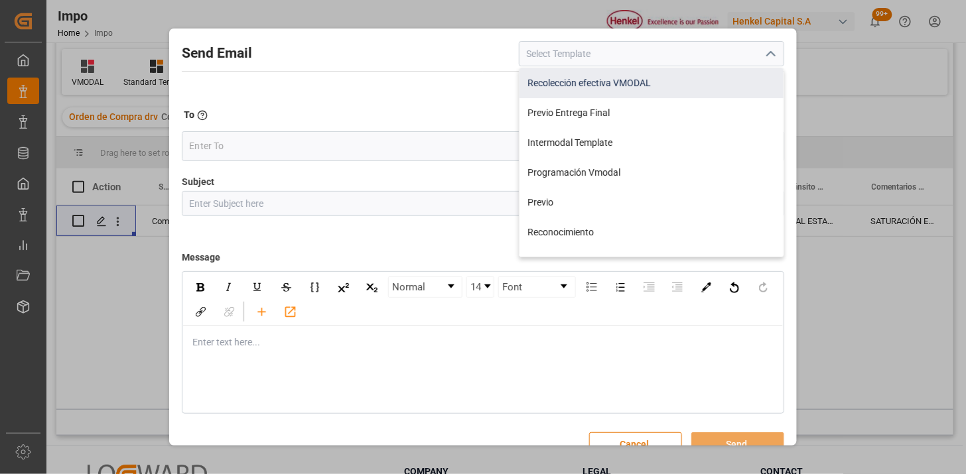
click at [697, 85] on div "Recolección efectiva VMODAL" at bounding box center [651, 83] width 264 height 30
type input "Recolección efectiva VMODAL"
type input "RECOLECCIÓN EFECTIVA || OC {{customerpoDerived}} || REF {{freightForwarderRefer…"
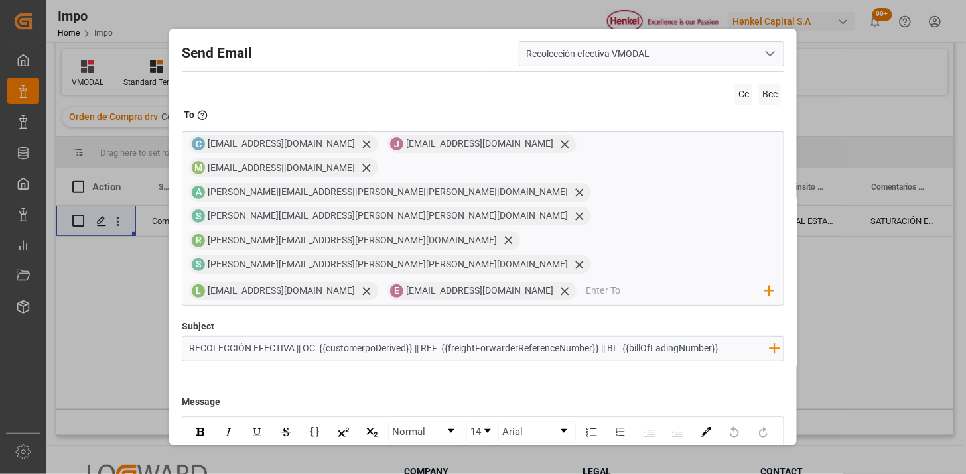
scroll to position [126, 0]
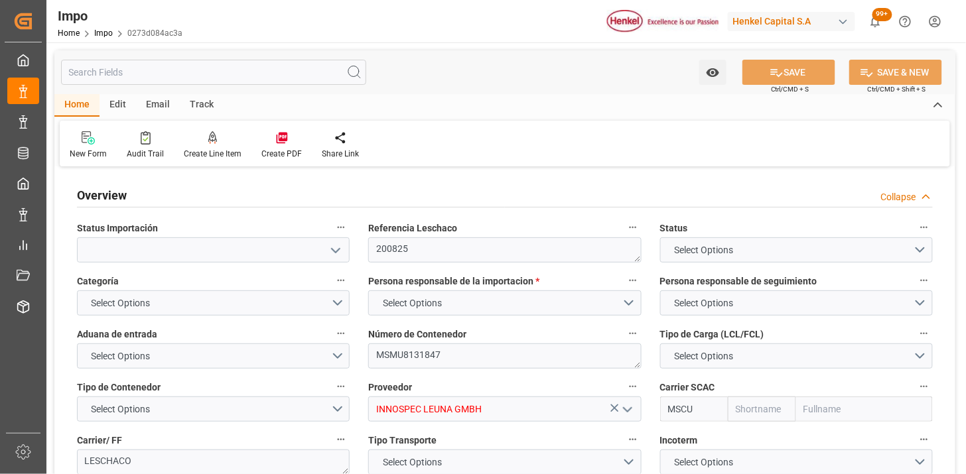
type input "MSC"
type input "Mediterranean Shipping Company"
type input "1"
type input "3.506"
type input "2"
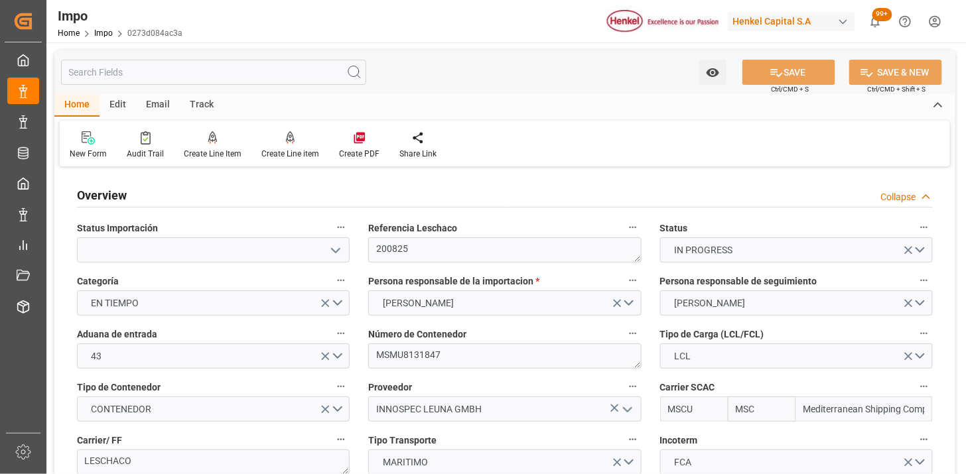
type input "20-08-2025"
